Goal: Task Accomplishment & Management: Manage account settings

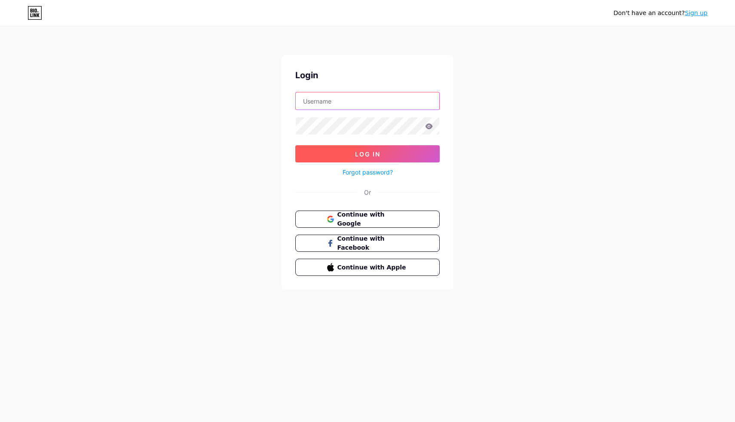
type input "vitalethoz"
click at [361, 153] on span "Log In" at bounding box center [367, 153] width 25 height 7
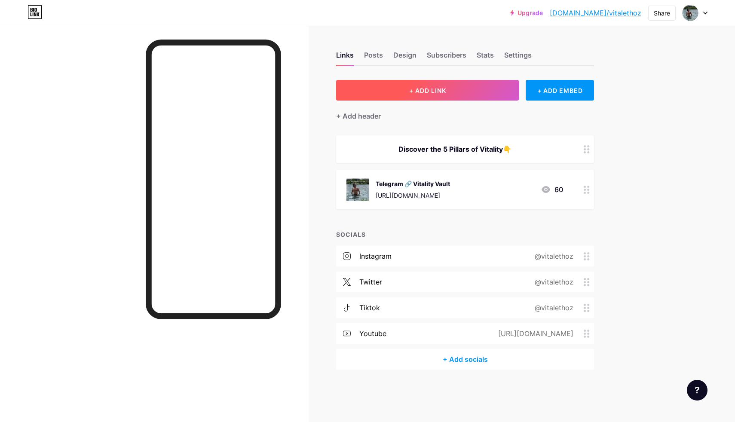
click at [402, 95] on button "+ ADD LINK" at bounding box center [427, 90] width 183 height 21
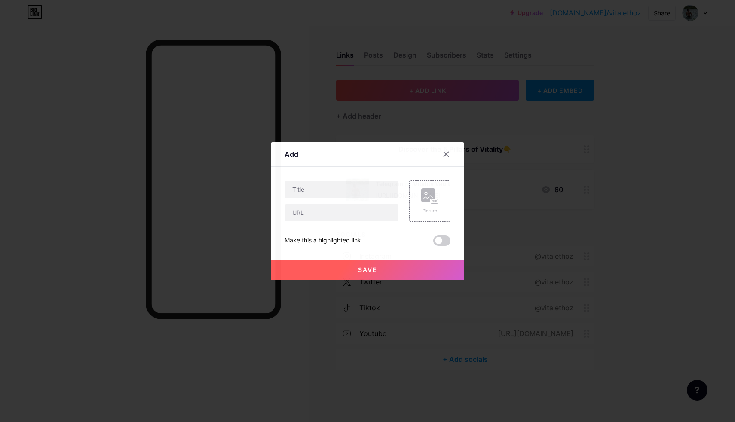
click at [345, 201] on div at bounding box center [341, 200] width 114 height 41
click at [348, 184] on input "text" at bounding box center [341, 189] width 113 height 17
type input "Based Dead Sea Magnesium"
click at [350, 211] on input "text" at bounding box center [341, 212] width 113 height 17
paste input "[URL][DOMAIN_NAME]"
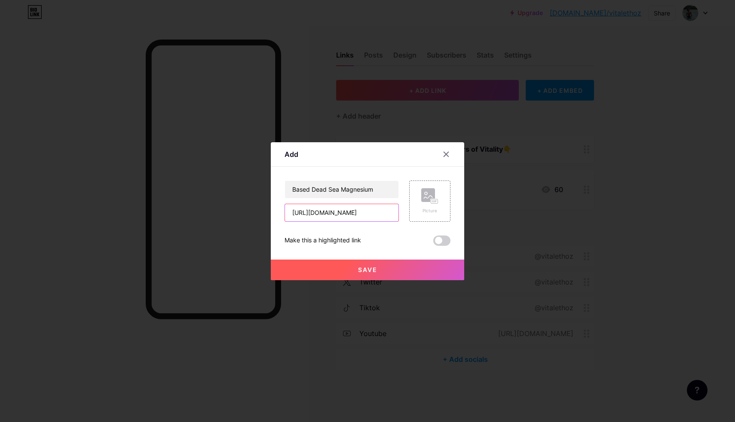
scroll to position [0, 298]
type input "[URL][DOMAIN_NAME]"
click at [409, 202] on div "Picture" at bounding box center [429, 200] width 41 height 41
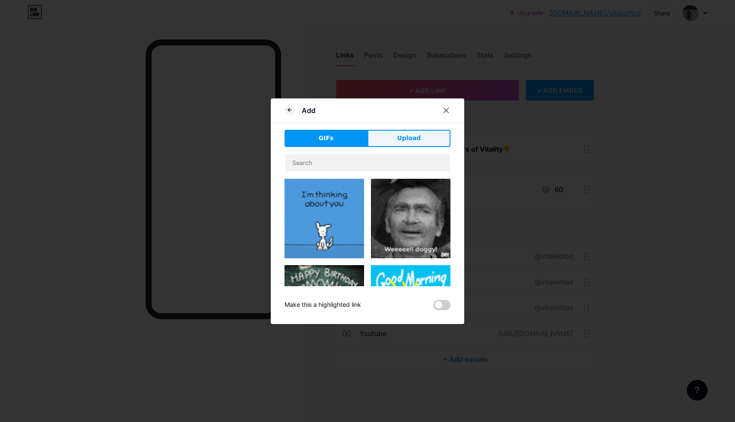
click at [408, 140] on span "Upload" at bounding box center [409, 138] width 24 height 9
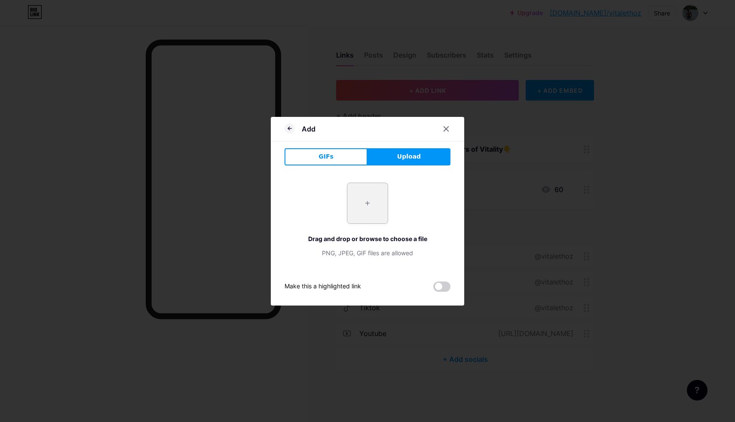
click at [369, 208] on input "file" at bounding box center [367, 203] width 40 height 40
type input "C:\fakepath\mag benefits.png"
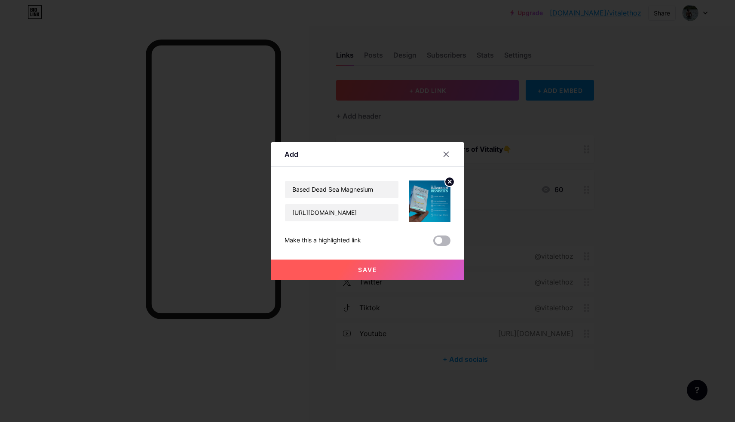
click at [446, 240] on span at bounding box center [441, 240] width 17 height 10
click at [433, 243] on input "checkbox" at bounding box center [433, 243] width 0 height 0
click at [396, 268] on button "Save" at bounding box center [367, 270] width 193 height 21
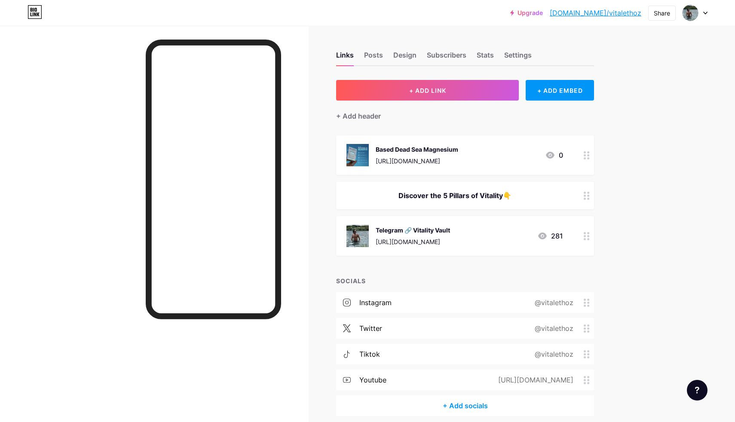
click at [615, 13] on link "[DOMAIN_NAME]/vitalethoz" at bounding box center [596, 13] width 92 height 10
click at [468, 142] on div "Based Dead Sea Magnesium [URL][DOMAIN_NAME] 0" at bounding box center [465, 155] width 258 height 40
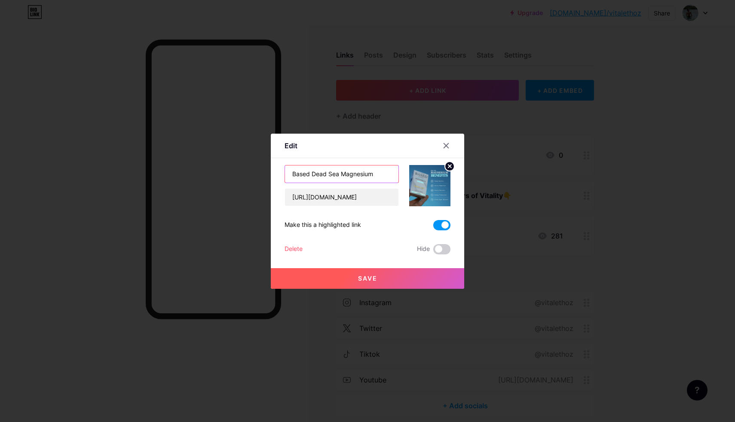
click at [390, 172] on input "Based Dead Sea Magnesium" at bounding box center [341, 173] width 113 height 17
type input "Based Dead Sea Magnesium | VITAL10"
click at [423, 277] on button "Save" at bounding box center [367, 278] width 193 height 21
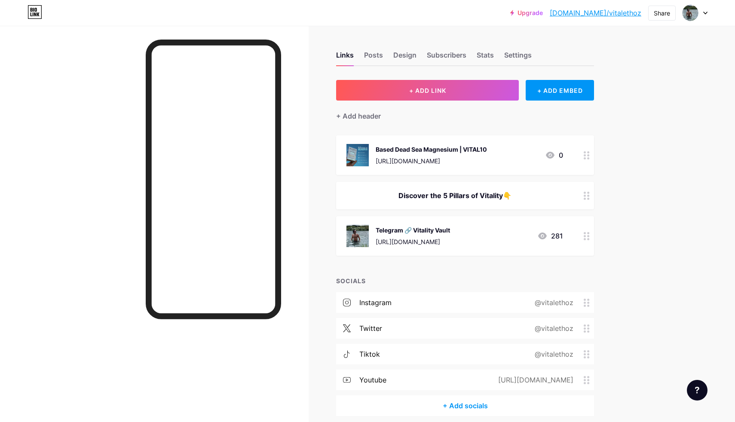
click at [487, 151] on div "Based Dead Sea Magnesium | VITAL10" at bounding box center [431, 149] width 111 height 9
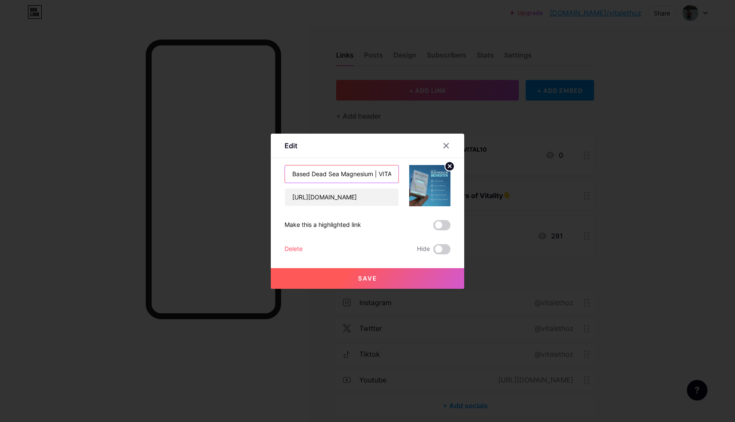
click at [379, 174] on input "Based Dead Sea Magnesium | VITAL10" at bounding box center [341, 173] width 113 height 17
type input "Based Dead Sea Magnesium VITAL10"
click at [392, 278] on button "Save" at bounding box center [367, 278] width 193 height 21
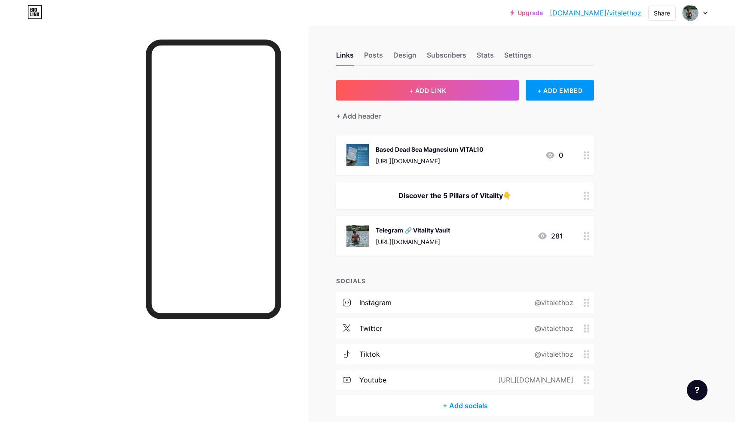
click at [575, 150] on div "Based Dead Sea Magnesium VITAL10 [URL][DOMAIN_NAME] 0" at bounding box center [465, 155] width 258 height 40
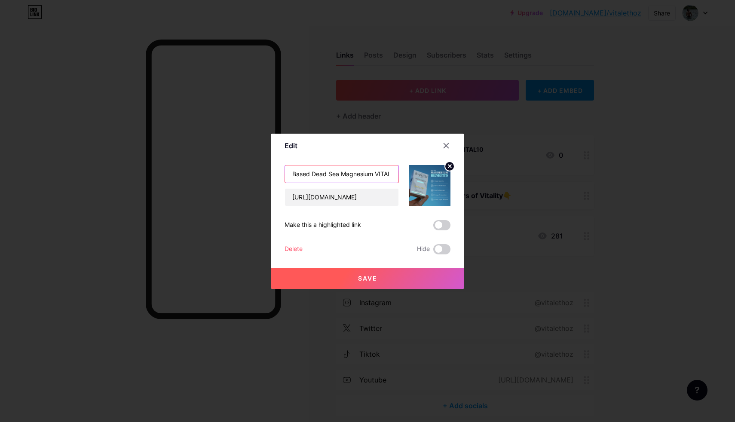
scroll to position [0, 7]
drag, startPoint x: 376, startPoint y: 174, endPoint x: 476, endPoint y: 166, distance: 99.6
click at [476, 166] on div "Edit Content YouTube Play YouTube video without leaving your page. ADD Vimeo Pl…" at bounding box center [367, 211] width 735 height 422
click at [370, 174] on input "Based Dead Sea Magnesium VITAL10" at bounding box center [341, 173] width 113 height 17
drag, startPoint x: 369, startPoint y: 174, endPoint x: 412, endPoint y: 173, distance: 43.0
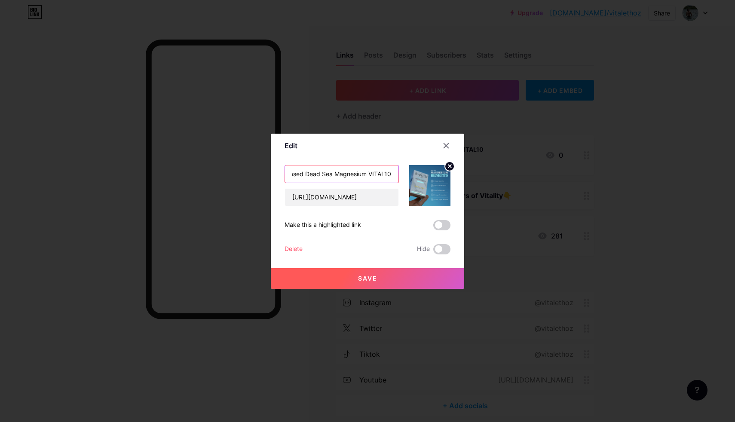
click at [412, 173] on div "Based Dead Sea Magnesium VITAL10 [URL][DOMAIN_NAME]" at bounding box center [367, 185] width 166 height 41
type input "Based Dead Sea Magnesium"
click at [394, 282] on button "Save" at bounding box center [367, 278] width 193 height 21
